Goal: Information Seeking & Learning: Learn about a topic

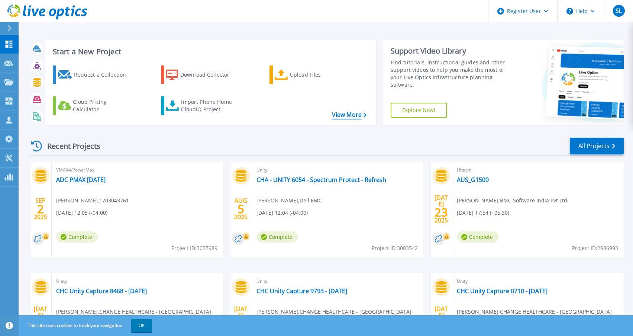
click at [353, 116] on link "View More" at bounding box center [349, 114] width 35 height 7
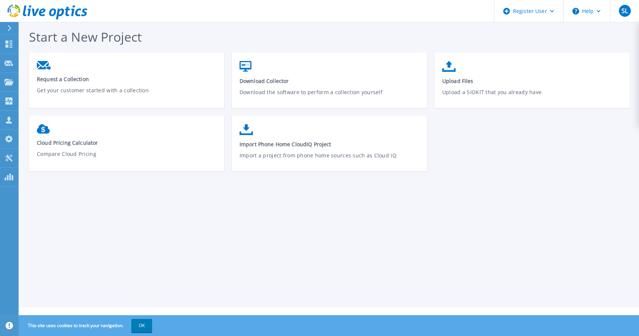
click at [6, 27] on button at bounding box center [9, 28] width 19 height 13
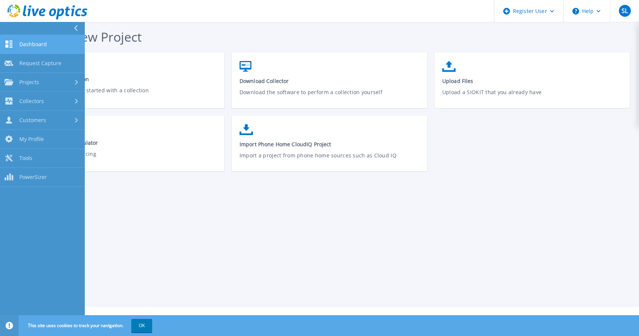
click at [29, 42] on span "Dashboard" at bounding box center [33, 44] width 28 height 7
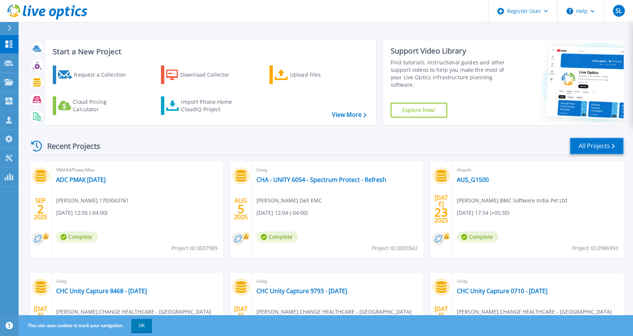
click at [607, 145] on link "All Projects" at bounding box center [597, 146] width 54 height 17
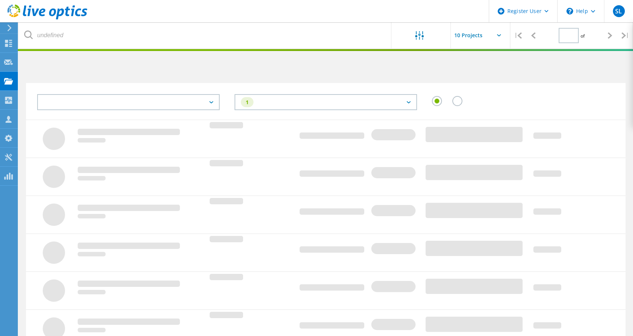
type input "1"
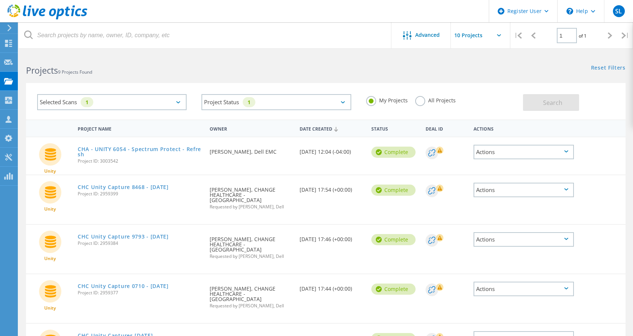
click at [421, 101] on label "All Projects" at bounding box center [435, 99] width 41 height 7
click at [0, 0] on input "All Projects" at bounding box center [0, 0] width 0 height 0
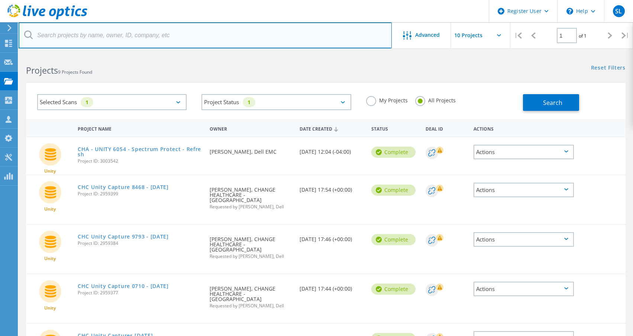
click at [103, 33] on input "text" at bounding box center [205, 35] width 373 height 26
type input "valve"
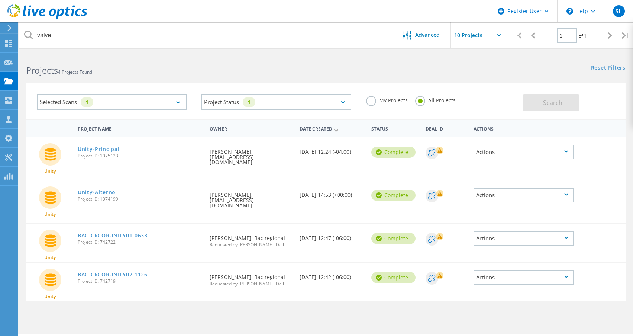
click at [169, 104] on div "Selected Scans 1" at bounding box center [112, 102] width 150 height 16
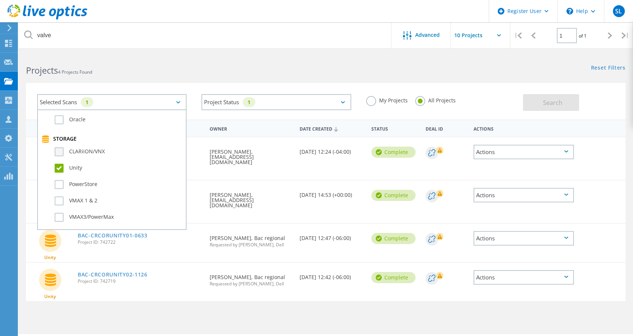
scroll to position [149, 0]
click at [62, 166] on label "Unity" at bounding box center [119, 165] width 128 height 9
click at [0, 0] on input "Unity" at bounding box center [0, 0] width 0 height 0
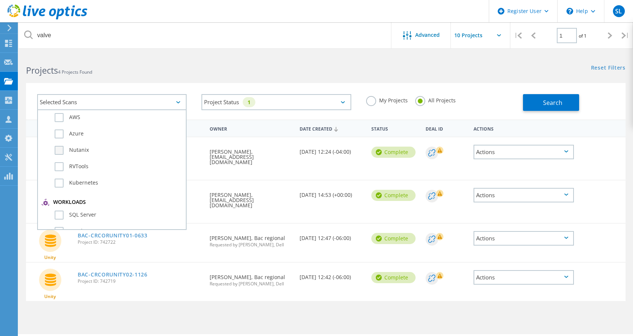
scroll to position [0, 0]
click at [62, 138] on label "Optical Prime" at bounding box center [119, 135] width 128 height 9
click at [0, 0] on input "Optical Prime" at bounding box center [0, 0] width 0 height 0
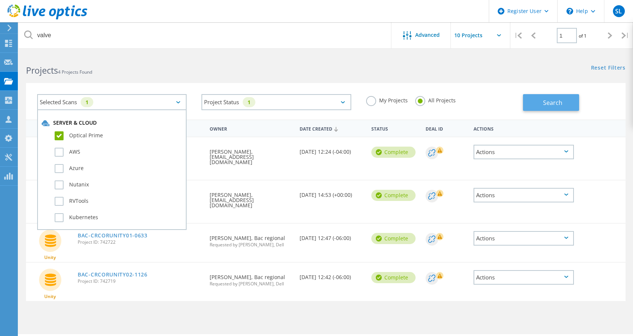
click at [546, 105] on span "Search" at bounding box center [552, 103] width 19 height 8
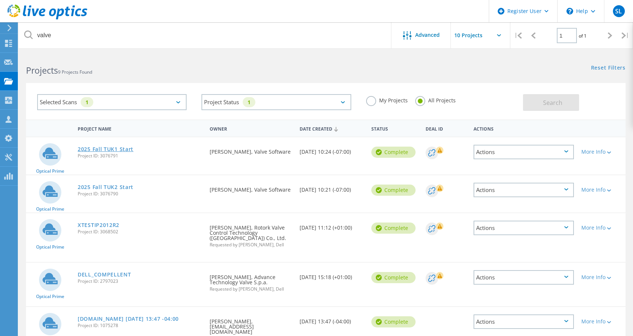
click at [110, 148] on link "2025 Fall TUK1 Start" at bounding box center [106, 149] width 56 height 5
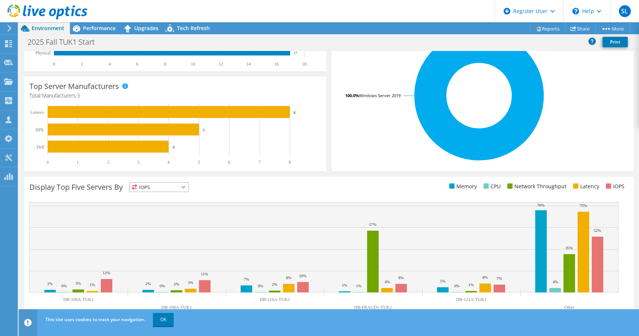
scroll to position [161, 0]
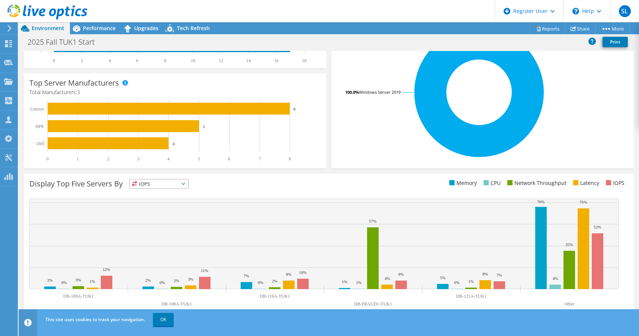
click at [183, 183] on icon at bounding box center [184, 184] width 4 height 2
click at [255, 199] on icon at bounding box center [324, 244] width 589 height 90
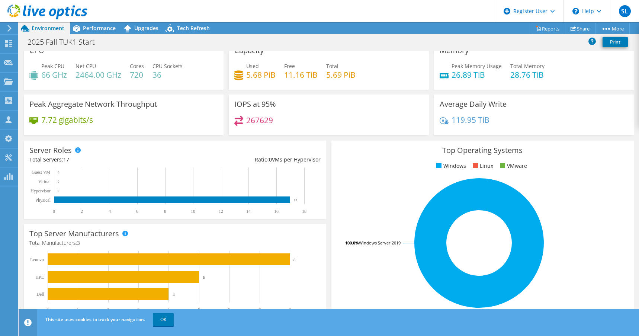
scroll to position [0, 0]
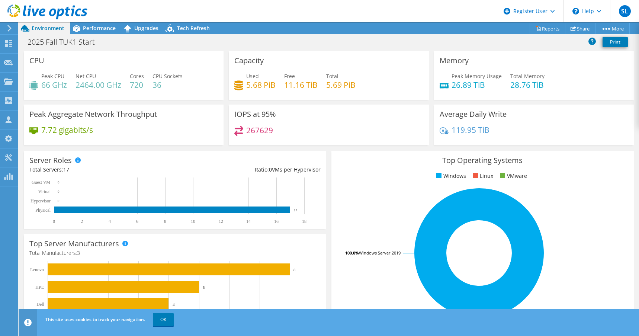
click at [156, 181] on rect at bounding box center [171, 200] width 285 height 46
click at [279, 115] on div "IOPS at 95% 267629" at bounding box center [329, 125] width 200 height 41
click at [100, 25] on span "Performance" at bounding box center [99, 28] width 33 height 7
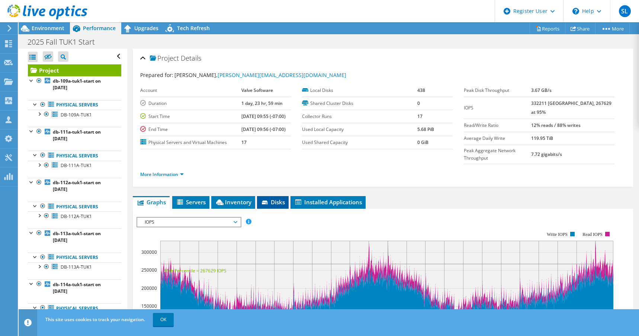
click at [277, 198] on span "Disks" at bounding box center [273, 201] width 24 height 7
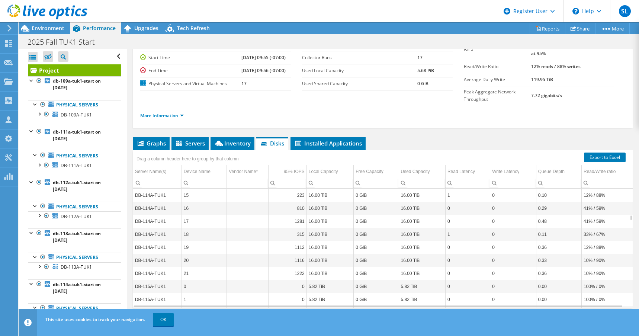
scroll to position [1294, 0]
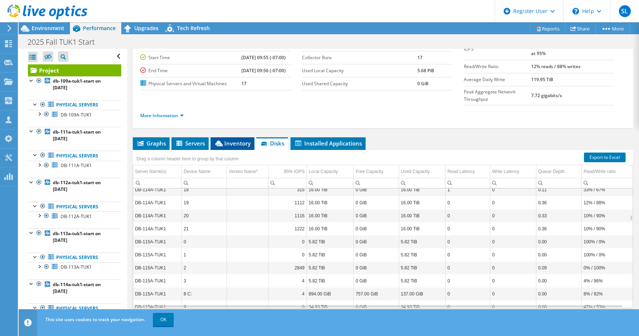
click at [237, 139] on span "Inventory" at bounding box center [232, 142] width 36 height 7
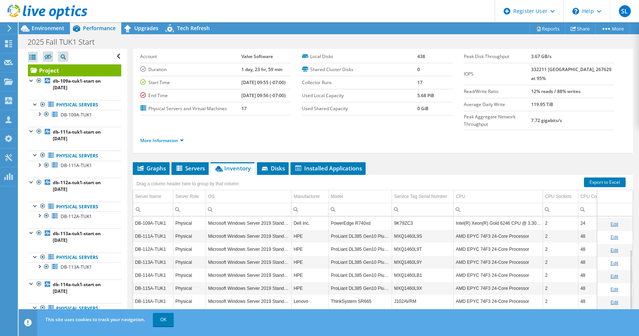
scroll to position [0, 0]
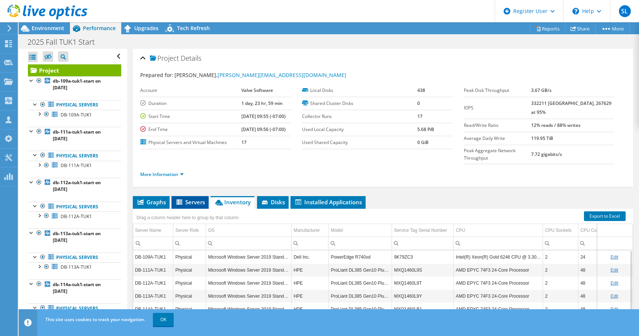
click at [191, 198] on span "Servers" at bounding box center [190, 201] width 30 height 7
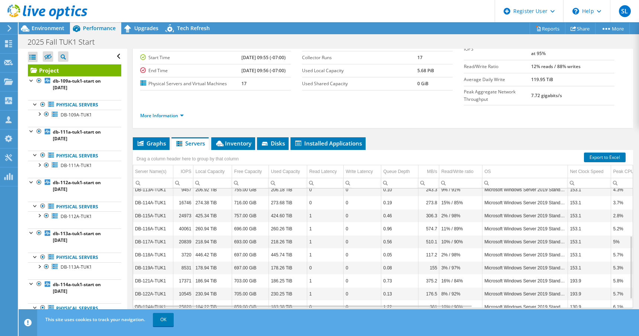
scroll to position [106, 0]
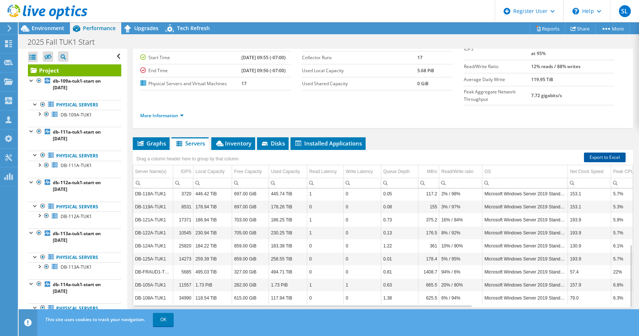
click at [606, 152] on link "Export to Excel" at bounding box center [605, 157] width 42 height 10
click at [156, 139] on span "Graphs" at bounding box center [151, 142] width 29 height 7
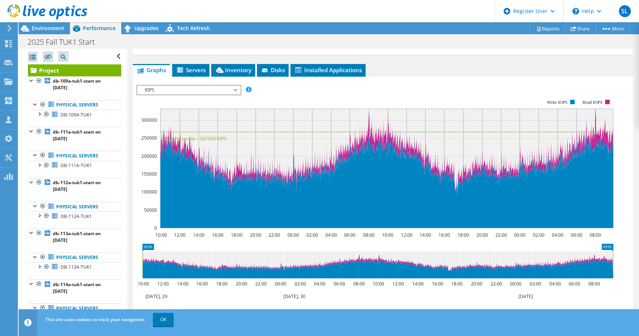
scroll to position [133, 0]
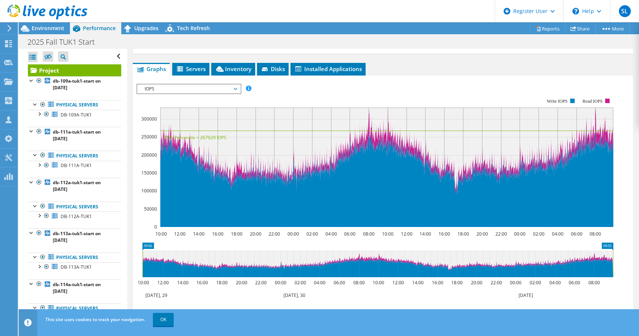
click at [215, 84] on span "IOPS" at bounding box center [189, 88] width 96 height 9
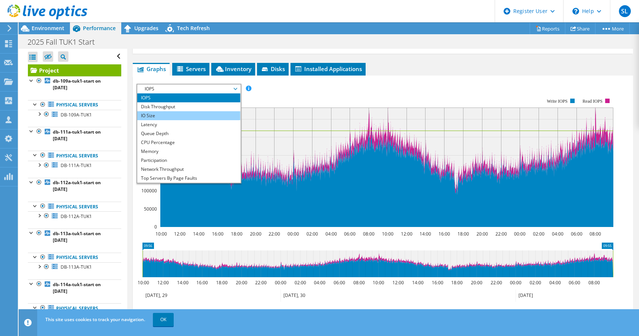
click at [186, 111] on li "IO Size" at bounding box center [188, 115] width 103 height 9
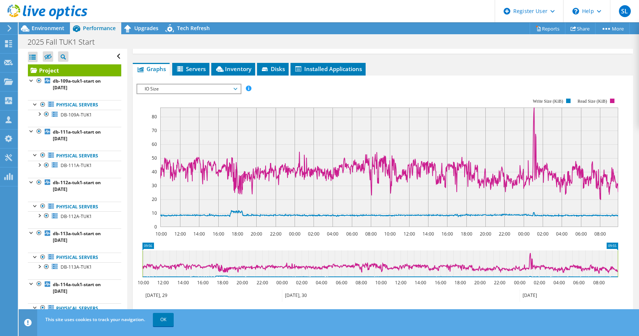
click at [206, 84] on span "IO Size" at bounding box center [189, 88] width 96 height 9
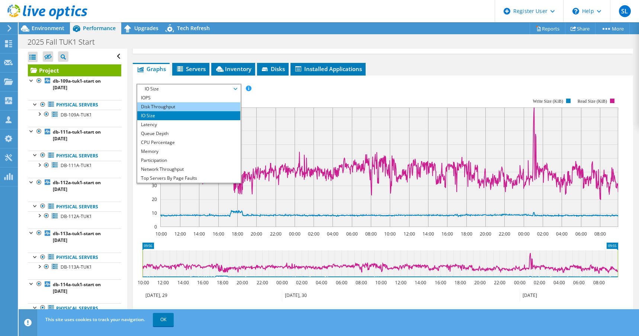
click at [195, 102] on li "Disk Throughput" at bounding box center [188, 106] width 103 height 9
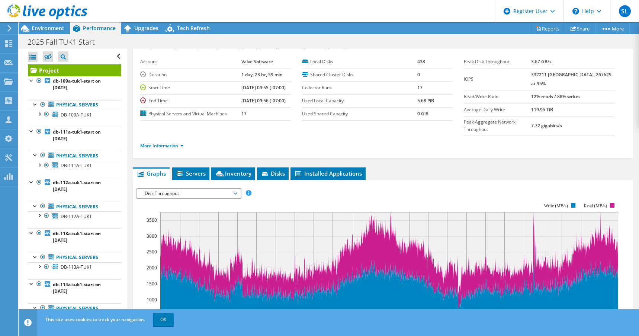
scroll to position [0, 0]
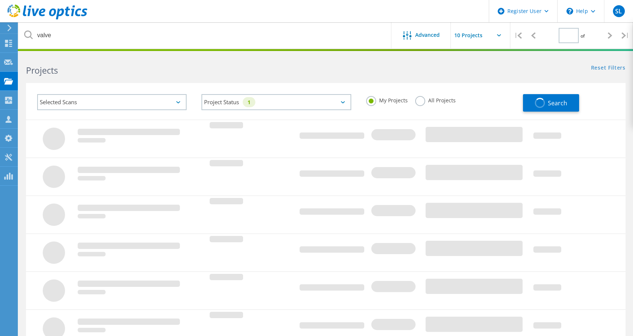
type input "1"
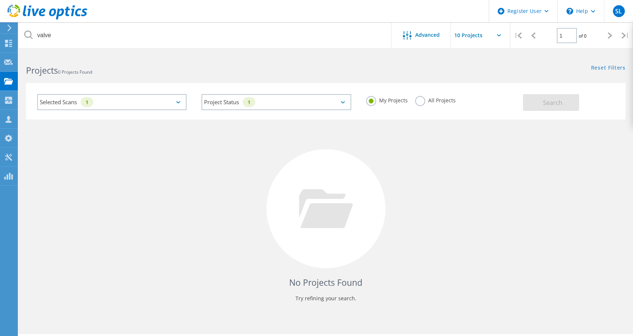
click at [433, 104] on div "All Projects" at bounding box center [435, 101] width 41 height 11
click at [421, 102] on label "All Projects" at bounding box center [435, 99] width 41 height 7
click at [0, 0] on input "All Projects" at bounding box center [0, 0] width 0 height 0
click at [561, 102] on span "Search" at bounding box center [552, 103] width 19 height 8
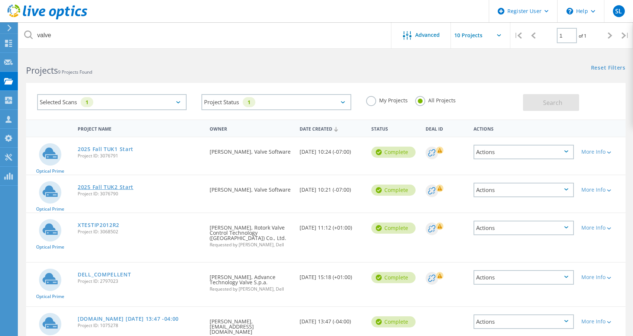
click at [113, 187] on link "2025 Fall TUK2 Start" at bounding box center [106, 186] width 56 height 5
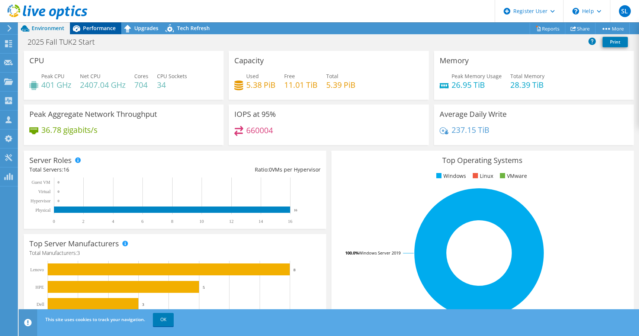
click at [104, 29] on span "Performance" at bounding box center [99, 28] width 33 height 7
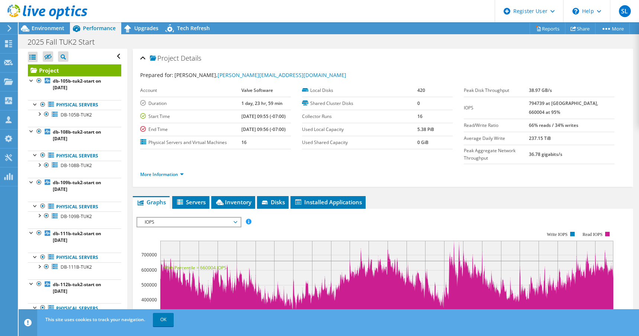
click at [191, 218] on span "IOPS" at bounding box center [189, 222] width 96 height 9
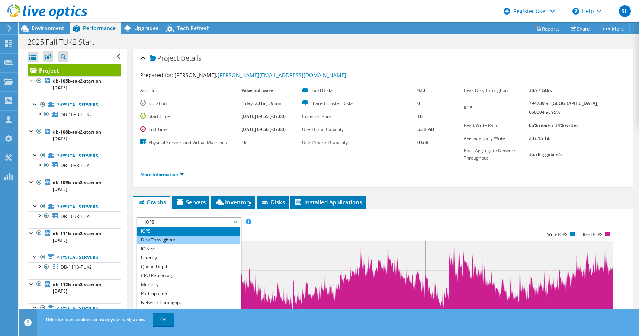
click at [185, 235] on li "Disk Throughput" at bounding box center [188, 239] width 103 height 9
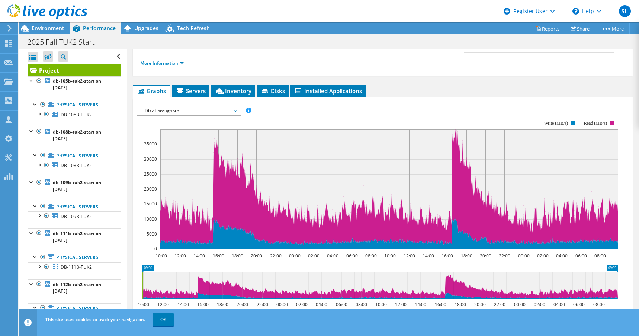
scroll to position [112, 0]
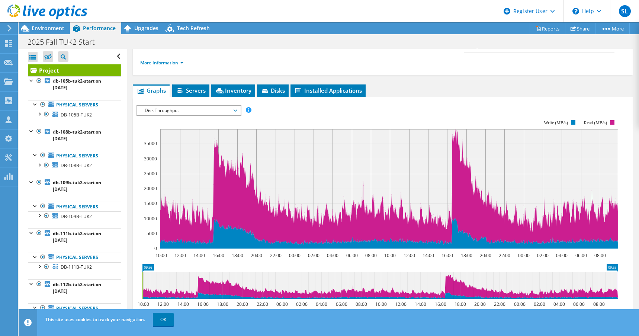
click at [283, 87] on span "Disks" at bounding box center [273, 90] width 24 height 7
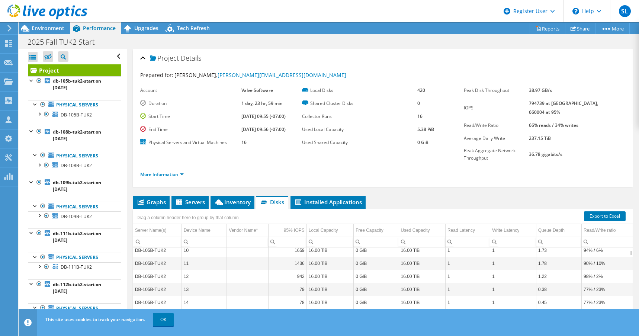
scroll to position [0, 0]
click at [550, 102] on b "794739 at [GEOGRAPHIC_DATA], 660004 at 95%" at bounding box center [563, 107] width 69 height 15
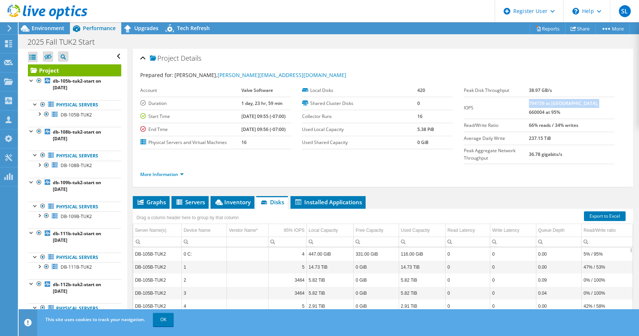
drag, startPoint x: 542, startPoint y: 102, endPoint x: 607, endPoint y: 99, distance: 65.2
click at [607, 99] on td "794739 at [GEOGRAPHIC_DATA], 660004 at 95%" at bounding box center [572, 108] width 86 height 22
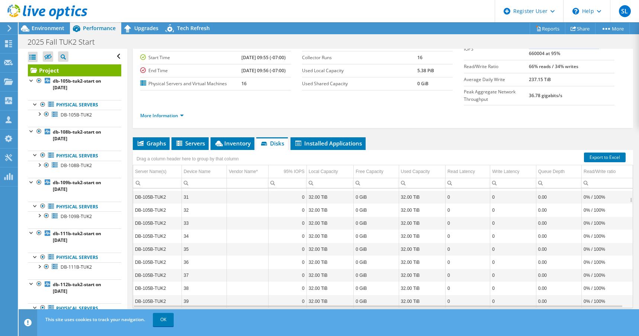
scroll to position [446, 0]
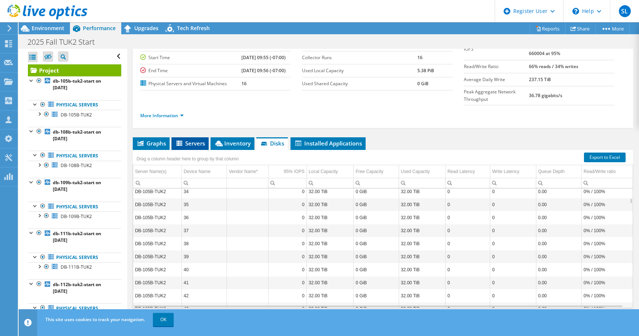
click at [193, 139] on span "Servers" at bounding box center [190, 142] width 30 height 7
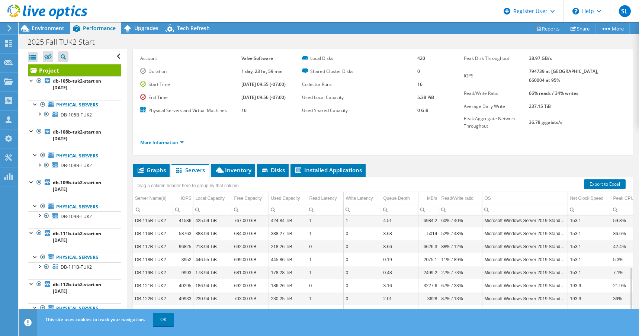
scroll to position [59, 0]
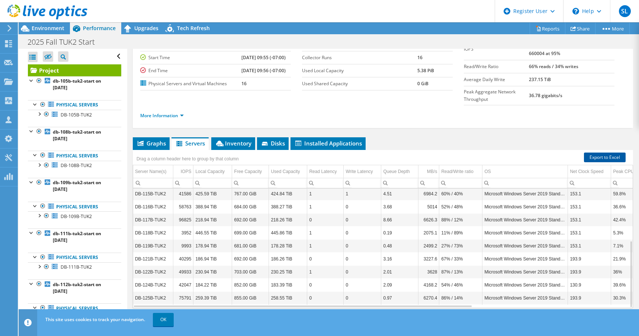
click at [599, 152] on link "Export to Excel" at bounding box center [605, 157] width 42 height 10
click at [248, 139] on span "Inventory" at bounding box center [233, 142] width 36 height 7
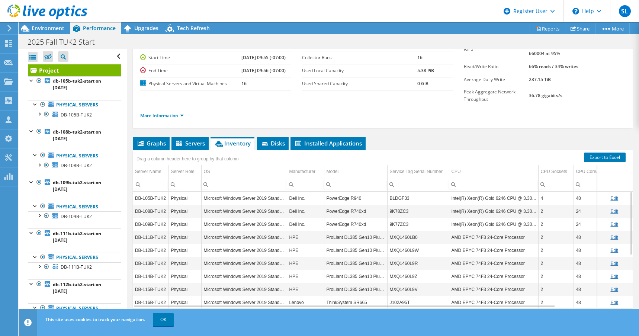
click at [610, 196] on link "Edit" at bounding box center [614, 198] width 8 height 5
click at [614, 196] on link "Cancel" at bounding box center [620, 198] width 14 height 5
click at [402, 192] on td "BLDGF33" at bounding box center [419, 198] width 62 height 13
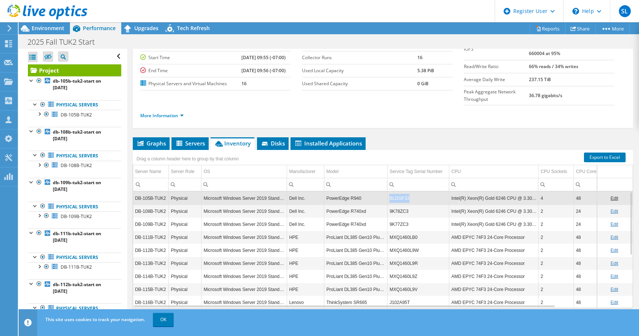
copy td "BLDGF33"
drag, startPoint x: 579, startPoint y: 85, endPoint x: 543, endPoint y: 84, distance: 36.5
click at [543, 86] on td "36.78 gigabits/s" at bounding box center [572, 95] width 86 height 19
click at [468, 110] on ul "More Information" at bounding box center [382, 115] width 485 height 10
click at [159, 139] on span "Graphs" at bounding box center [151, 142] width 29 height 7
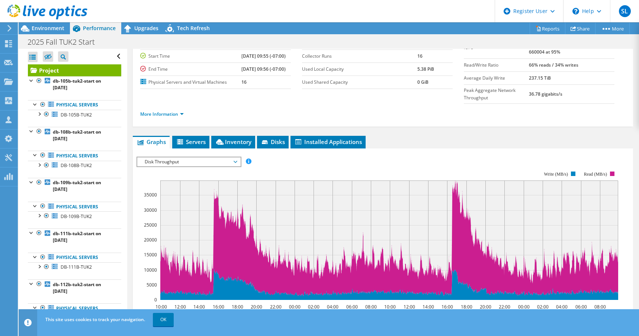
scroll to position [59, 0]
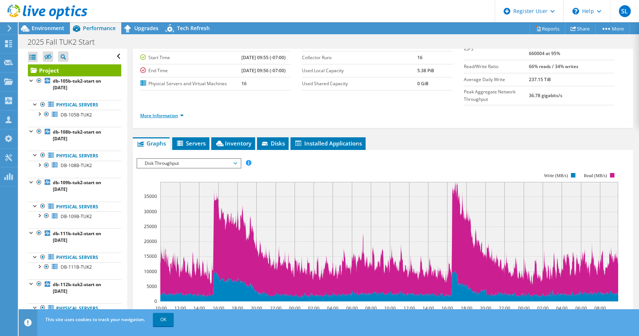
click at [180, 112] on link "More Information" at bounding box center [162, 115] width 44 height 6
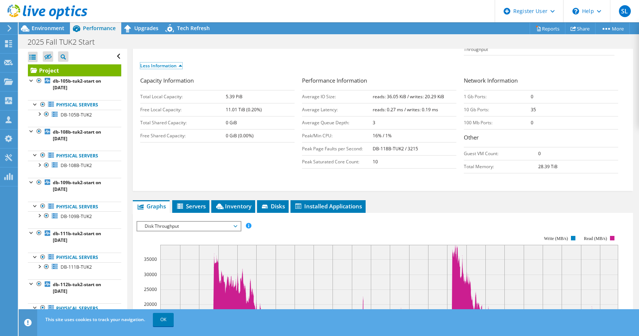
scroll to position [96, 0]
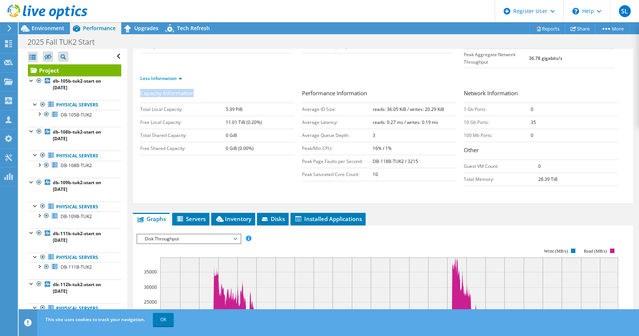
drag, startPoint x: 276, startPoint y: 142, endPoint x: 138, endPoint y: 87, distance: 148.6
click at [140, 89] on div "Capacity Information Total Local Capacity: 5.39 PiB Free Local Capacity: 11.01 …" at bounding box center [221, 124] width 162 height 70
click at [192, 234] on span "Disk Throughput" at bounding box center [189, 238] width 96 height 9
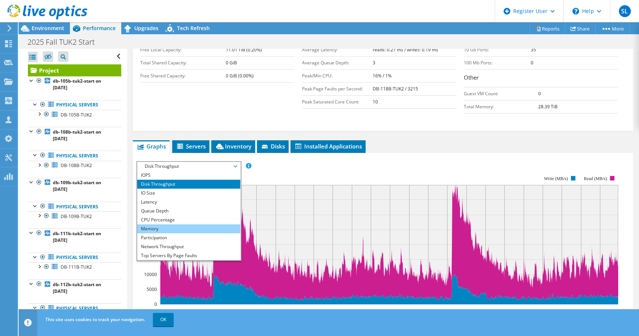
scroll to position [208, 0]
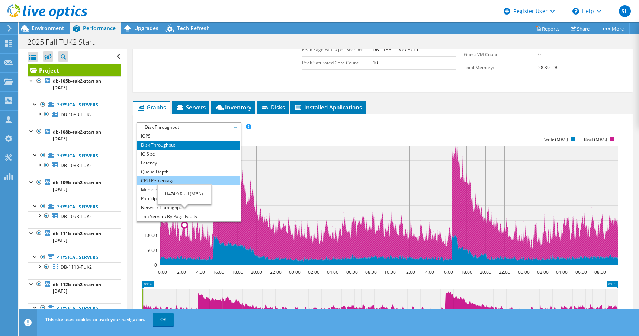
click at [164, 176] on li "CPU Percentage" at bounding box center [188, 180] width 103 height 9
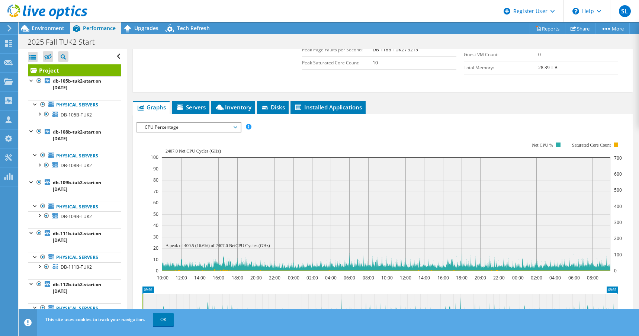
click at [173, 123] on span "CPU Percentage" at bounding box center [189, 127] width 96 height 9
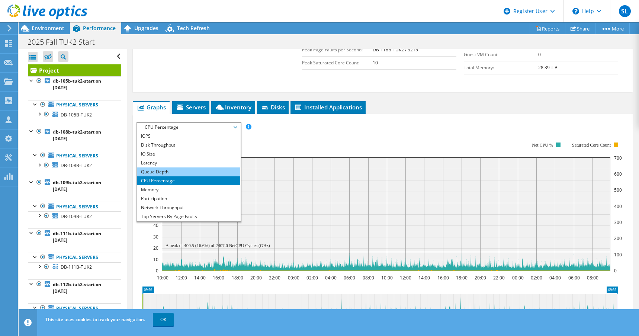
click at [168, 167] on li "Queue Depth" at bounding box center [188, 171] width 103 height 9
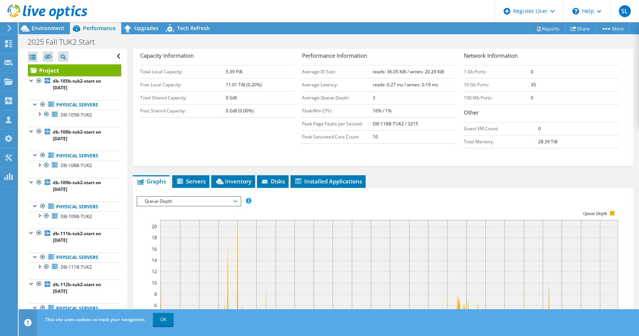
scroll to position [133, 0]
click at [211, 197] on span "Queue Depth" at bounding box center [189, 201] width 96 height 9
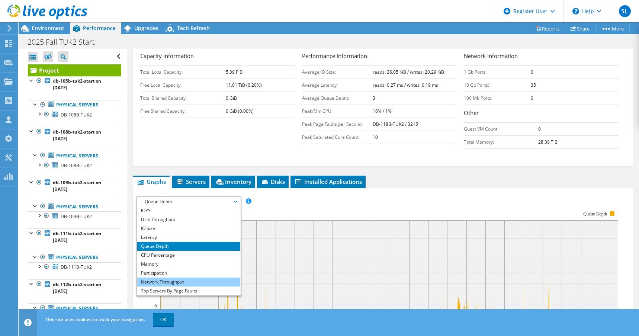
click at [180, 277] on li "Network Throughput" at bounding box center [188, 281] width 103 height 9
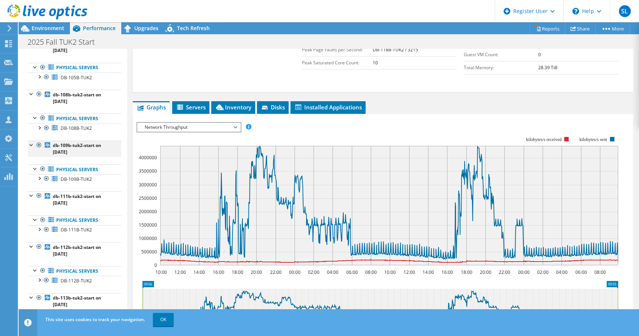
scroll to position [74, 0]
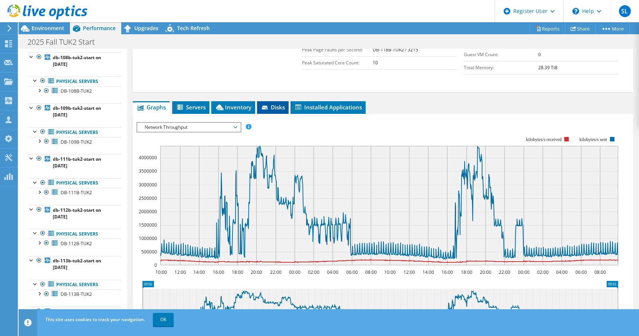
click at [276, 103] on span "Disks" at bounding box center [273, 106] width 24 height 7
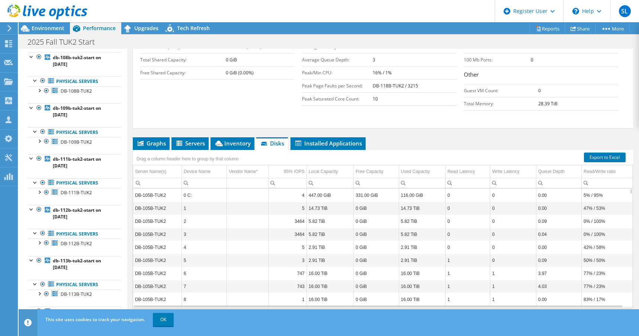
click at [284, 101] on form "Capacity Information Total Local Capacity: 5.39 PiB Free Local Capacity: 11.01 …" at bounding box center [382, 64] width 485 height 103
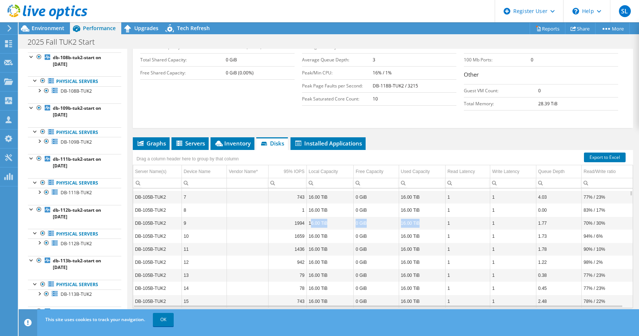
drag, startPoint x: 310, startPoint y: 213, endPoint x: 421, endPoint y: 209, distance: 111.3
click at [421, 216] on tr "DB-105B-TUK2 9 1994 16.00 TiB 0 GiB 16.00 TiB 1 1 1.77 70% / 30%" at bounding box center [383, 222] width 500 height 13
click at [164, 317] on link "OK" at bounding box center [163, 319] width 21 height 13
